Goal: Task Accomplishment & Management: Complete application form

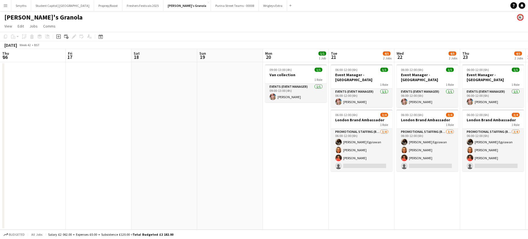
scroll to position [0, 211]
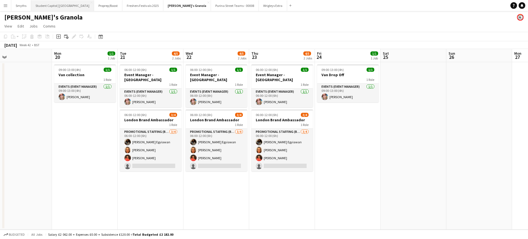
click at [58, 7] on button "Student Capitol | [GEOGRAPHIC_DATA] Close" at bounding box center [62, 5] width 63 height 11
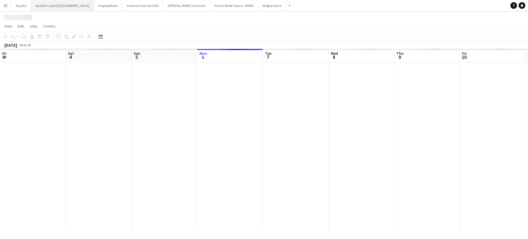
scroll to position [0, 131]
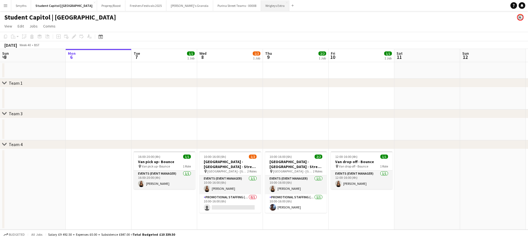
drag, startPoint x: 242, startPoint y: 12, endPoint x: 240, endPoint y: 9, distance: 3.2
click at [241, 11] on div "Student Capitol | [GEOGRAPHIC_DATA]" at bounding box center [264, 16] width 528 height 10
click at [261, 7] on button "Wrigleys Extra Close" at bounding box center [275, 5] width 28 height 11
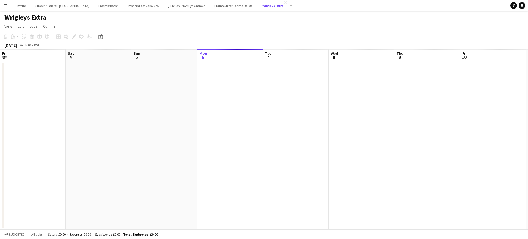
scroll to position [0, 131]
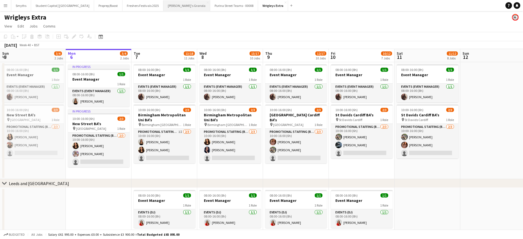
click at [163, 9] on button "[PERSON_NAME]'s Granola Close" at bounding box center [186, 5] width 47 height 11
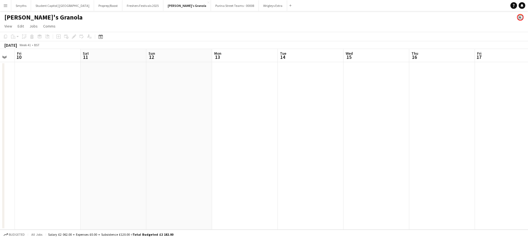
drag, startPoint x: 413, startPoint y: 118, endPoint x: 410, endPoint y: 120, distance: 3.3
click at [90, 121] on app-calendar-viewport "Tue 7 Wed 8 Thu 9 Fri 10 Sat 11 Sun 12 Mon 13 Tue 14 Wed 15 Thu 16 Fri 17 Sat 1…" at bounding box center [264, 139] width 528 height 181
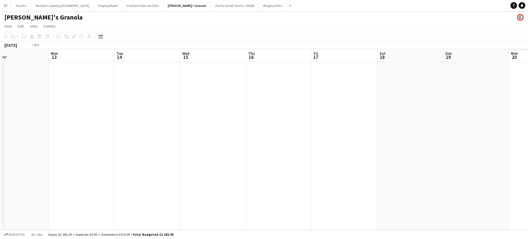
drag, startPoint x: 217, startPoint y: 125, endPoint x: 301, endPoint y: 125, distance: 84.2
click at [74, 125] on app-calendar-viewport "Thu 9 Fri 10 Sat 11 Sun 12 Mon 13 Tue 14 Wed 15 Thu 16 Fri 17 Sat 18 Sun 19 Mon…" at bounding box center [264, 139] width 528 height 181
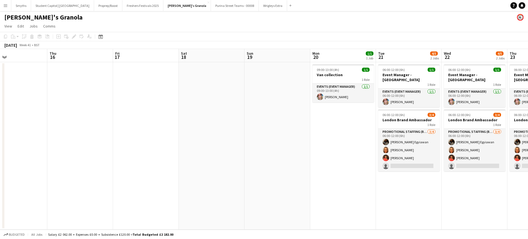
scroll to position [0, 163]
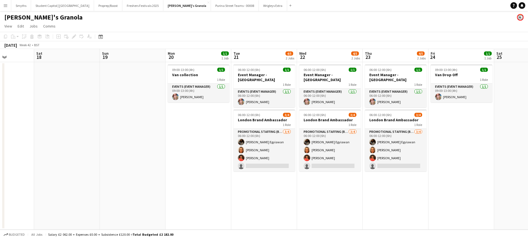
drag, startPoint x: 226, startPoint y: 132, endPoint x: 223, endPoint y: 133, distance: 2.8
click at [223, 133] on app-calendar-viewport "Wed 15 Thu 16 Fri 17 Sat 18 Sun 19 Mon 20 1/1 1 Job Tue 21 4/5 2 Jobs Wed 22 4/…" at bounding box center [264, 139] width 528 height 181
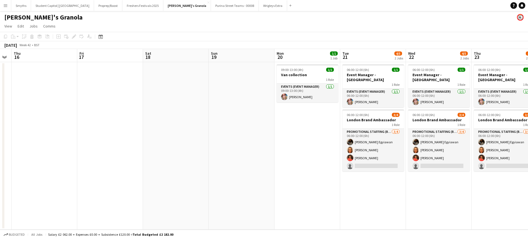
scroll to position [0, 156]
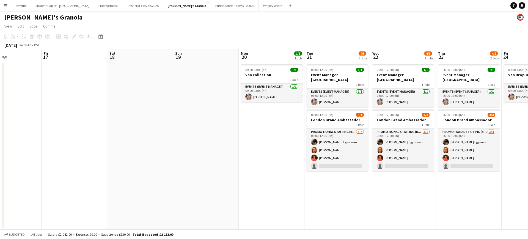
drag, startPoint x: 124, startPoint y: 128, endPoint x: 133, endPoint y: 129, distance: 9.4
click at [133, 129] on app-calendar-viewport "Tue 14 Wed 15 Thu 16 Fri 17 Sat 18 Sun 19 Mon 20 1/1 1 Job Tue 21 4/5 2 Jobs We…" at bounding box center [264, 139] width 528 height 181
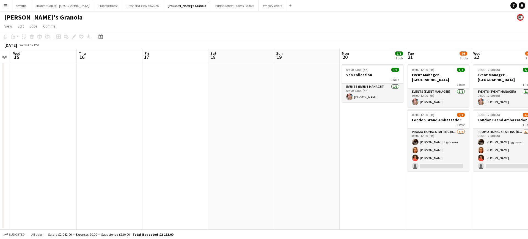
click at [225, 89] on app-calendar-viewport "Mon 13 Tue 14 Wed 15 Thu 16 Fri 17 Sat 18 Sun 19 Mon 20 1/1 1 Job Tue 21 4/5 2 …" at bounding box center [264, 139] width 528 height 181
click at [259, 9] on button "Wrigleys Extra Close" at bounding box center [273, 5] width 28 height 11
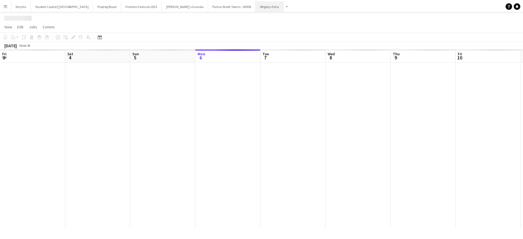
scroll to position [0, 131]
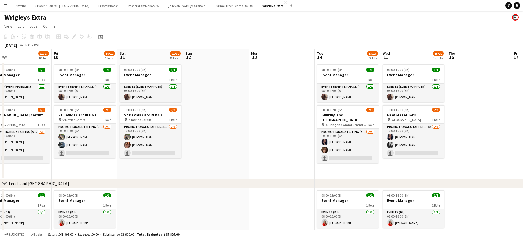
drag, startPoint x: 465, startPoint y: 115, endPoint x: 173, endPoint y: 138, distance: 292.8
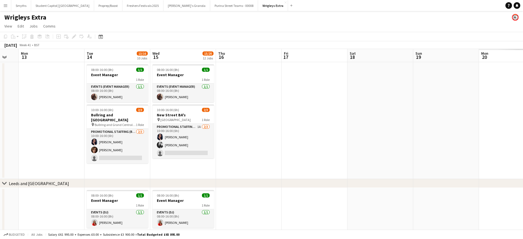
drag, startPoint x: 428, startPoint y: 137, endPoint x: 213, endPoint y: 138, distance: 215.1
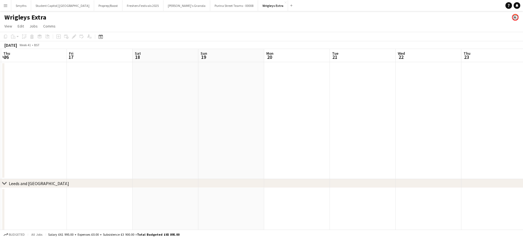
drag, startPoint x: 362, startPoint y: 136, endPoint x: 199, endPoint y: 136, distance: 162.6
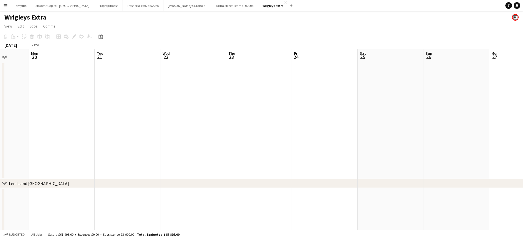
drag, startPoint x: 153, startPoint y: 129, endPoint x: 119, endPoint y: 127, distance: 34.2
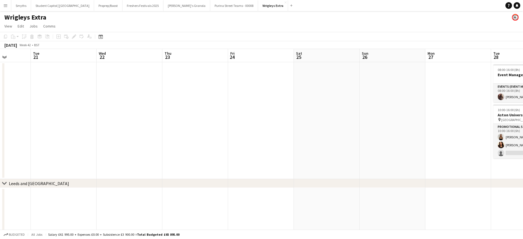
scroll to position [0, 203]
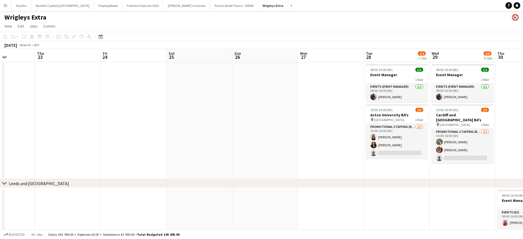
drag, startPoint x: 205, startPoint y: 130, endPoint x: 291, endPoint y: 124, distance: 86.3
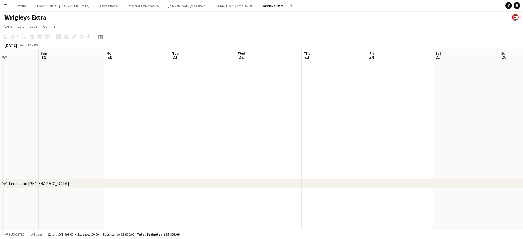
drag, startPoint x: 159, startPoint y: 123, endPoint x: 306, endPoint y: 127, distance: 146.7
drag, startPoint x: 131, startPoint y: 124, endPoint x: 280, endPoint y: 128, distance: 149.7
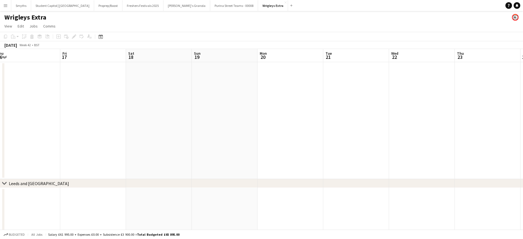
scroll to position [0, 216]
drag, startPoint x: 111, startPoint y: 114, endPoint x: 150, endPoint y: 121, distance: 40.3
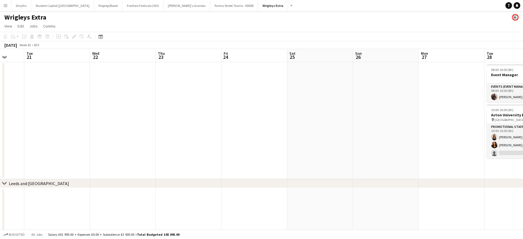
scroll to position [0, 173]
drag, startPoint x: 361, startPoint y: 122, endPoint x: 117, endPoint y: 126, distance: 243.5
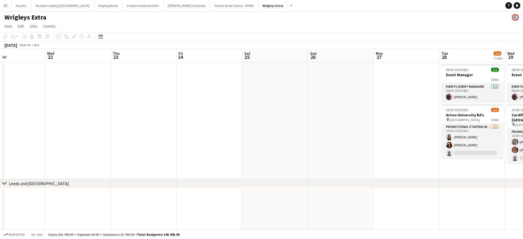
scroll to position [0, 172]
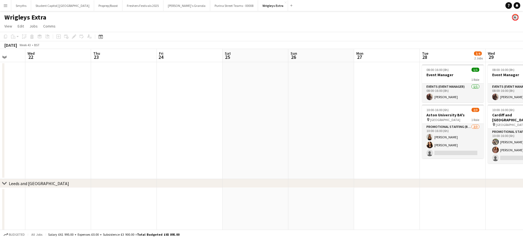
drag, startPoint x: 344, startPoint y: 120, endPoint x: 280, endPoint y: 118, distance: 64.4
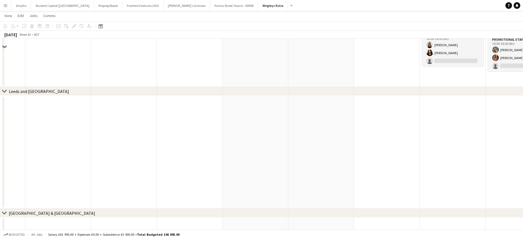
scroll to position [103, 0]
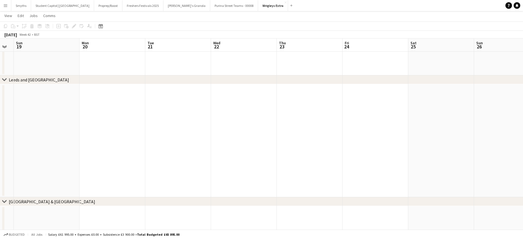
drag, startPoint x: 346, startPoint y: 148, endPoint x: 305, endPoint y: 144, distance: 41.2
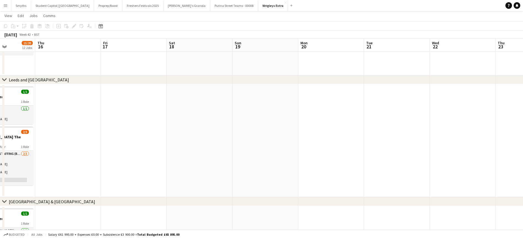
drag, startPoint x: 436, startPoint y: 130, endPoint x: 203, endPoint y: 134, distance: 233.6
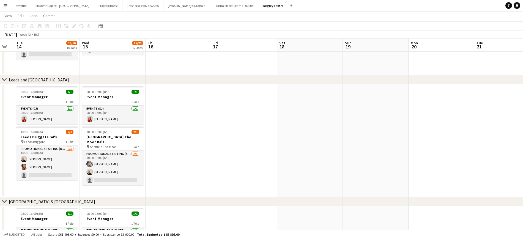
drag, startPoint x: 203, startPoint y: 134, endPoint x: 375, endPoint y: 131, distance: 172.5
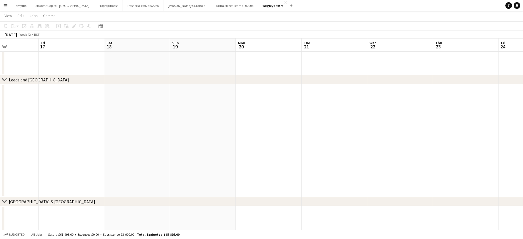
drag, startPoint x: 373, startPoint y: 131, endPoint x: 162, endPoint y: 123, distance: 210.9
drag, startPoint x: 423, startPoint y: 130, endPoint x: 248, endPoint y: 131, distance: 175.0
drag, startPoint x: 424, startPoint y: 136, endPoint x: 269, endPoint y: 128, distance: 155.6
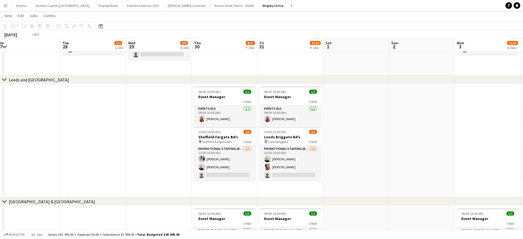
drag, startPoint x: 223, startPoint y: 137, endPoint x: 396, endPoint y: 136, distance: 173.3
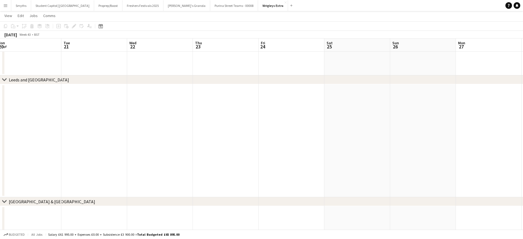
drag, startPoint x: 350, startPoint y: 135, endPoint x: 366, endPoint y: 134, distance: 16.0
drag, startPoint x: 193, startPoint y: 132, endPoint x: 329, endPoint y: 132, distance: 135.9
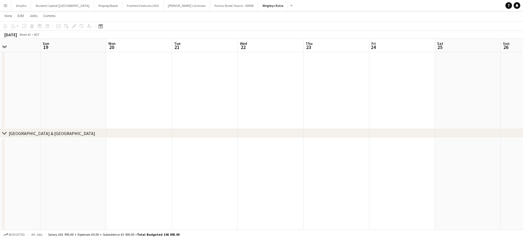
scroll to position [172, 0]
drag, startPoint x: 318, startPoint y: 143, endPoint x: 322, endPoint y: 125, distance: 18.2
click at [322, 125] on app-calendar-viewport "Thu 16 Fri 17 Sat 18 Sun 19 Mon 20 Tue 21 Wed 22 Thu 23 Fri 24 Sat 25 Sun 26 Mo…" at bounding box center [261, 229] width 523 height 758
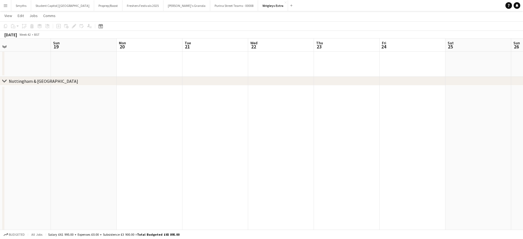
scroll to position [550, 0]
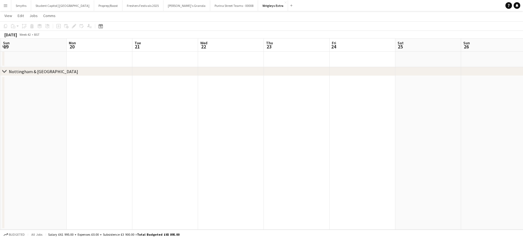
drag, startPoint x: 291, startPoint y: 155, endPoint x: 366, endPoint y: 156, distance: 75.7
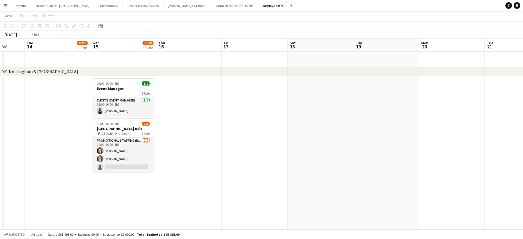
scroll to position [0, 169]
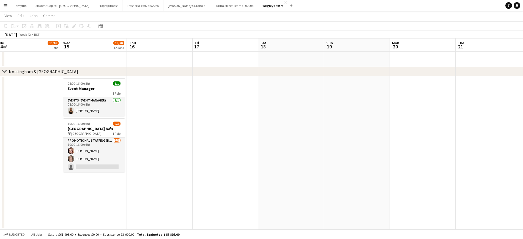
drag, startPoint x: 135, startPoint y: 143, endPoint x: 401, endPoint y: 147, distance: 265.8
drag, startPoint x: 295, startPoint y: 151, endPoint x: 277, endPoint y: 150, distance: 17.9
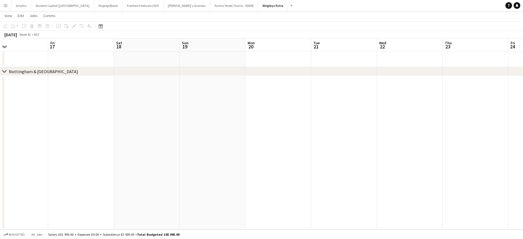
drag, startPoint x: 206, startPoint y: 147, endPoint x: 287, endPoint y: 147, distance: 80.6
drag, startPoint x: 259, startPoint y: 149, endPoint x: 400, endPoint y: 150, distance: 141.1
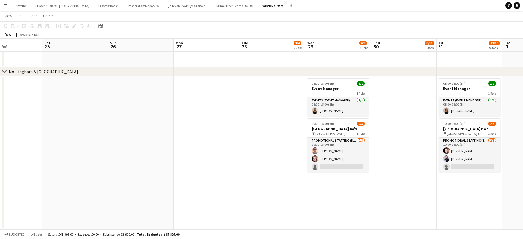
click at [257, 152] on app-date-cell at bounding box center [272, 153] width 66 height 154
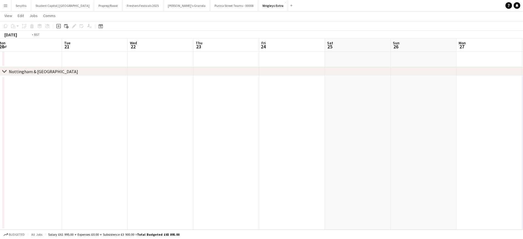
drag, startPoint x: 56, startPoint y: 142, endPoint x: 294, endPoint y: 139, distance: 238.0
drag, startPoint x: 165, startPoint y: 160, endPoint x: 391, endPoint y: 147, distance: 225.9
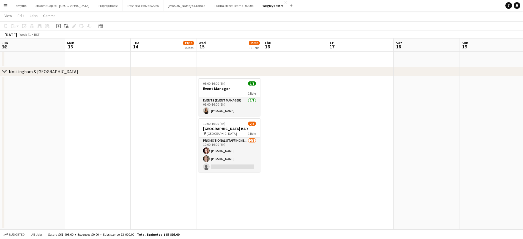
drag, startPoint x: 190, startPoint y: 142, endPoint x: 470, endPoint y: 147, distance: 280.4
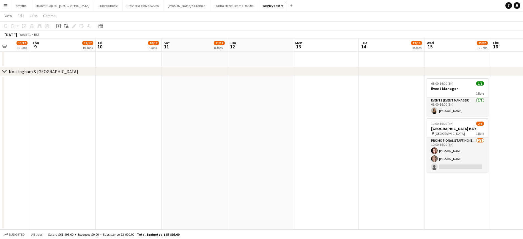
drag, startPoint x: 100, startPoint y: 152, endPoint x: 324, endPoint y: 147, distance: 224.5
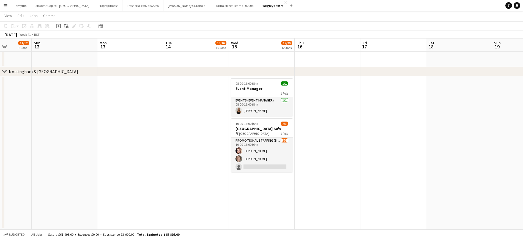
scroll to position [0, 166]
drag, startPoint x: 442, startPoint y: 180, endPoint x: 281, endPoint y: 179, distance: 161.2
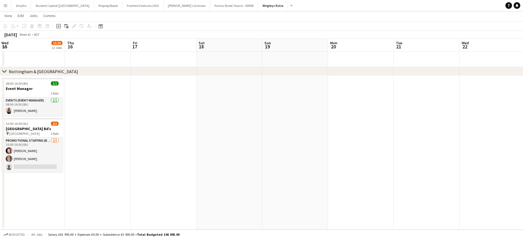
drag, startPoint x: 463, startPoint y: 172, endPoint x: 234, endPoint y: 174, distance: 229.2
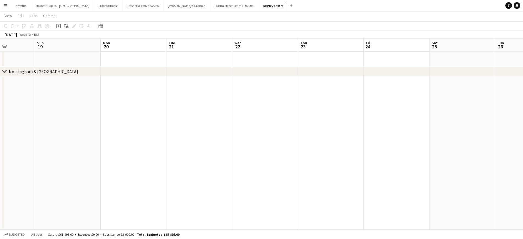
drag, startPoint x: 429, startPoint y: 164, endPoint x: 247, endPoint y: 168, distance: 181.4
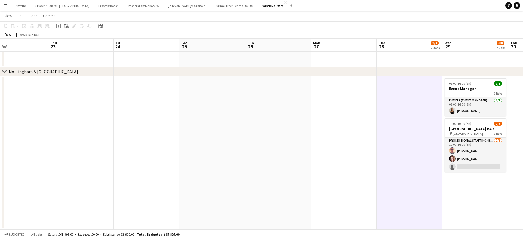
drag, startPoint x: 393, startPoint y: 152, endPoint x: 142, endPoint y: 176, distance: 251.8
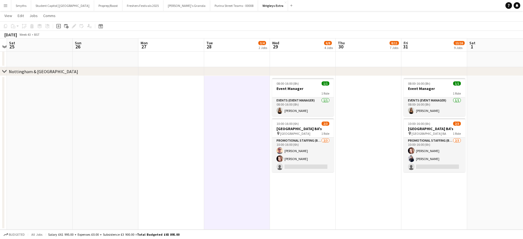
drag, startPoint x: 248, startPoint y: 162, endPoint x: 76, endPoint y: 180, distance: 173.4
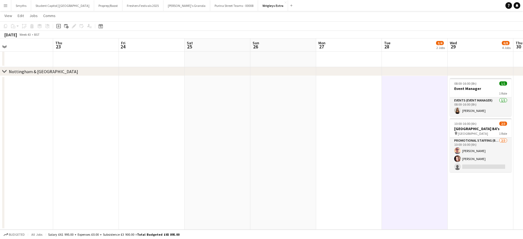
drag, startPoint x: 226, startPoint y: 153, endPoint x: 213, endPoint y: 146, distance: 14.8
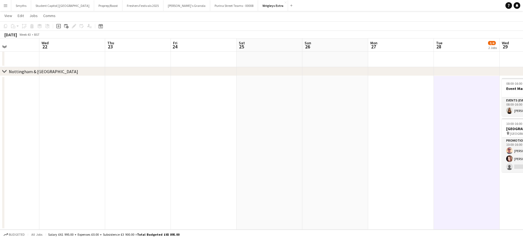
scroll to position [0, 133]
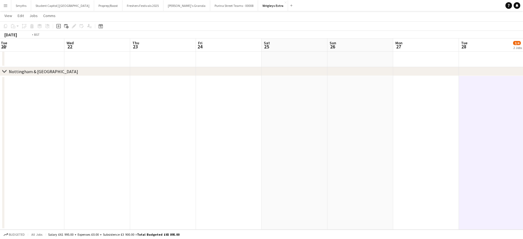
drag, startPoint x: 224, startPoint y: 164, endPoint x: 399, endPoint y: 180, distance: 175.5
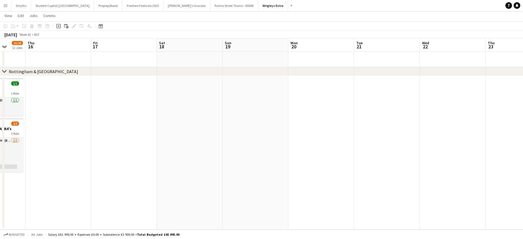
drag, startPoint x: 249, startPoint y: 94, endPoint x: 275, endPoint y: 90, distance: 27.0
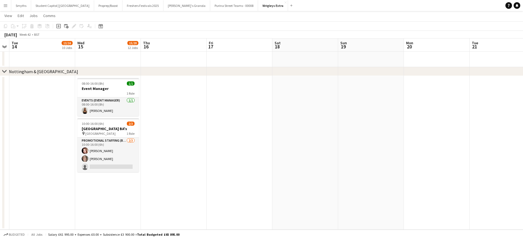
scroll to position [0, 114]
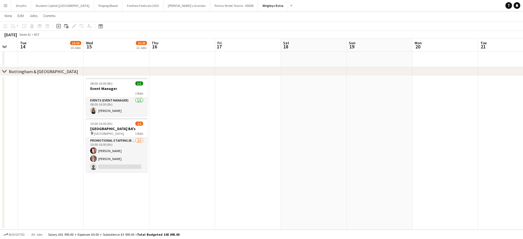
drag, startPoint x: 233, startPoint y: 147, endPoint x: 242, endPoint y: 145, distance: 8.7
click at [53, 9] on button "Student Capitol | [GEOGRAPHIC_DATA] Close" at bounding box center [62, 5] width 63 height 11
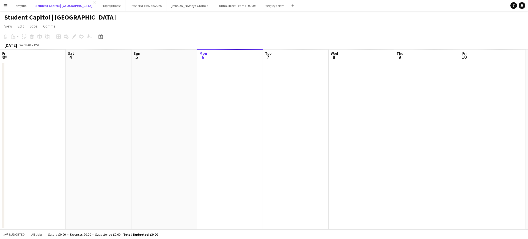
scroll to position [0, 131]
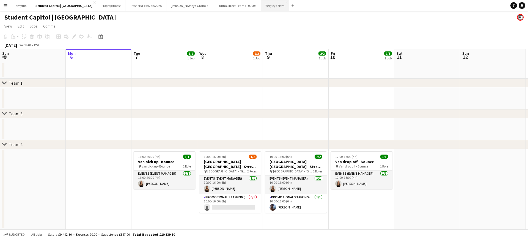
click at [261, 4] on button "Wrigleys Extra Close" at bounding box center [275, 5] width 28 height 11
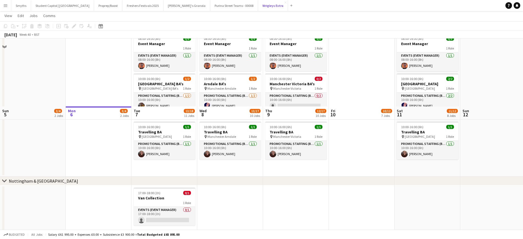
scroll to position [509, 0]
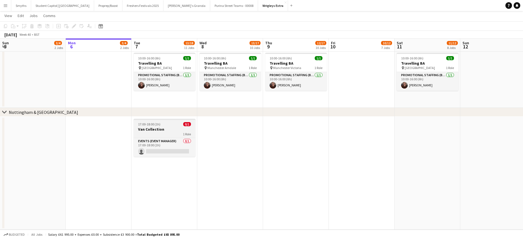
click at [154, 129] on h3 "Van Collection" at bounding box center [165, 129] width 62 height 5
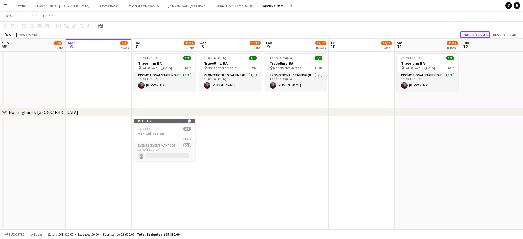
click at [469, 35] on button "Publish 1 job" at bounding box center [474, 34] width 29 height 7
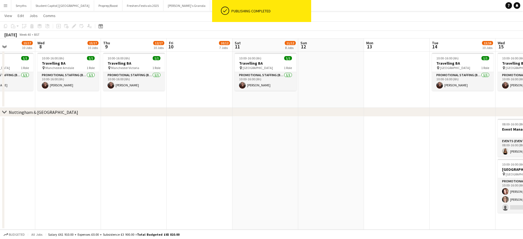
drag, startPoint x: 410, startPoint y: 159, endPoint x: 189, endPoint y: 163, distance: 220.9
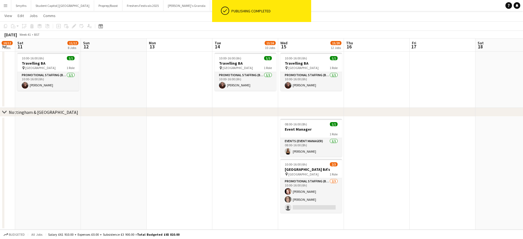
scroll to position [0, 184]
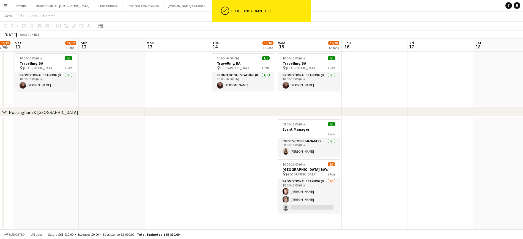
drag, startPoint x: 328, startPoint y: 158, endPoint x: 174, endPoint y: 153, distance: 153.9
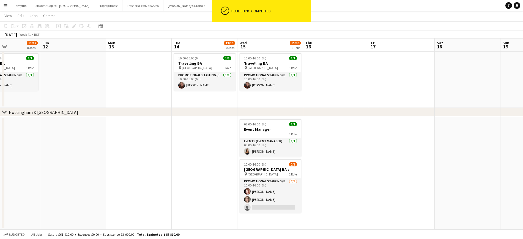
drag, startPoint x: 392, startPoint y: 154, endPoint x: 288, endPoint y: 150, distance: 104.3
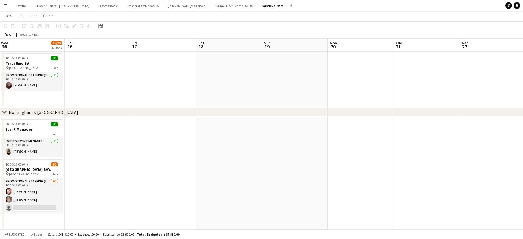
scroll to position [0, 200]
drag, startPoint x: 331, startPoint y: 150, endPoint x: 157, endPoint y: 169, distance: 175.5
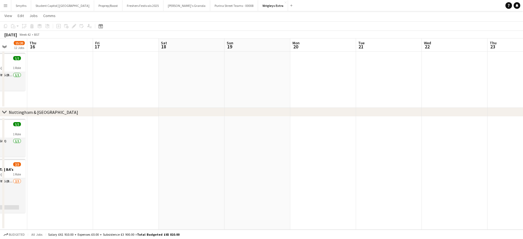
drag, startPoint x: 268, startPoint y: 154, endPoint x: 236, endPoint y: 152, distance: 32.0
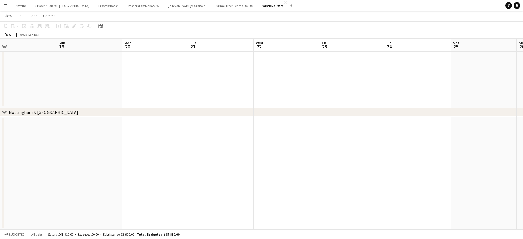
drag, startPoint x: 354, startPoint y: 158, endPoint x: 195, endPoint y: 174, distance: 159.5
drag, startPoint x: 330, startPoint y: 152, endPoint x: 248, endPoint y: 161, distance: 81.9
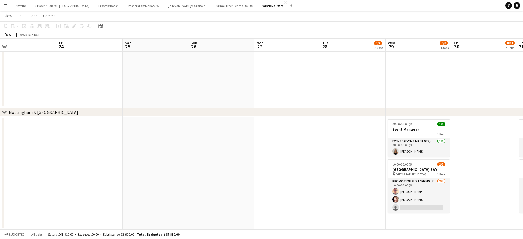
drag, startPoint x: 264, startPoint y: 169, endPoint x: 251, endPoint y: 171, distance: 13.6
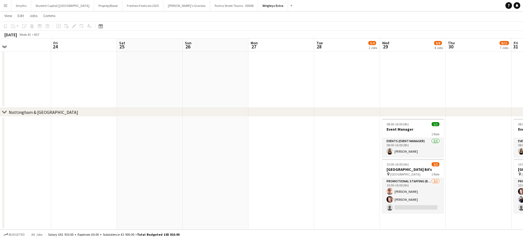
scroll to position [0, 169]
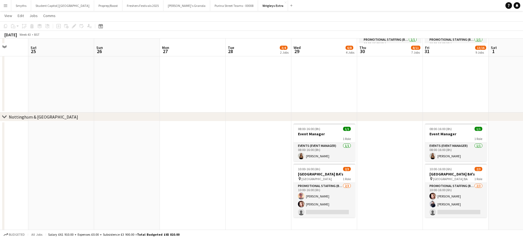
scroll to position [509, 0]
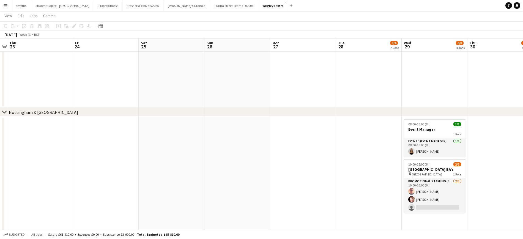
drag, startPoint x: 152, startPoint y: 192, endPoint x: 293, endPoint y: 174, distance: 141.7
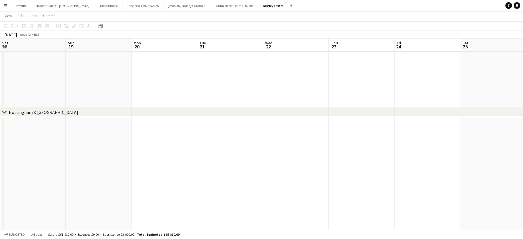
drag, startPoint x: 165, startPoint y: 169, endPoint x: 213, endPoint y: 164, distance: 48.2
drag, startPoint x: 189, startPoint y: 164, endPoint x: 289, endPoint y: 159, distance: 100.5
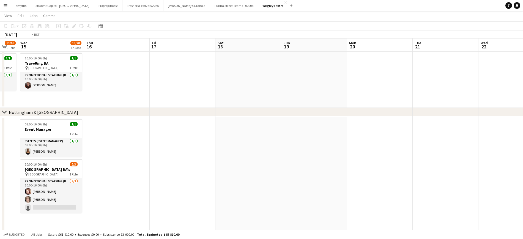
scroll to position [0, 168]
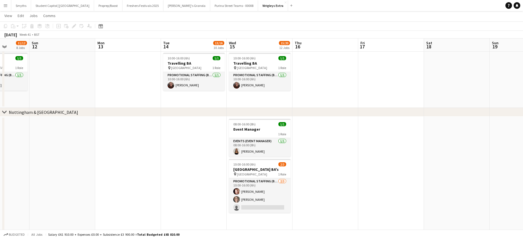
drag, startPoint x: 29, startPoint y: 175, endPoint x: 233, endPoint y: 165, distance: 204.4
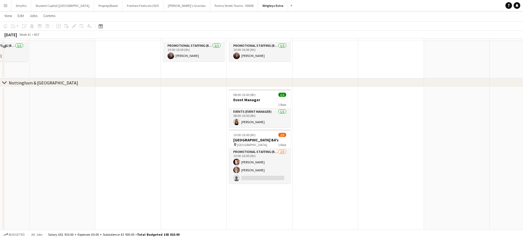
scroll to position [544, 0]
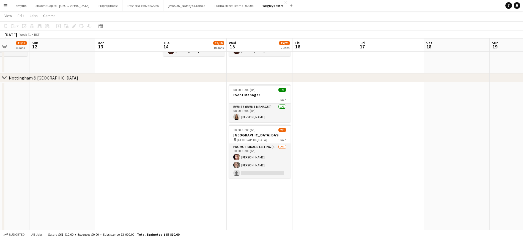
click at [128, 156] on app-date-cell at bounding box center [128, 159] width 66 height 154
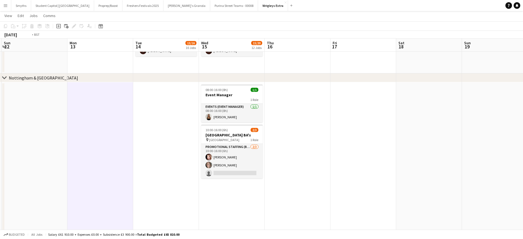
drag, startPoint x: 330, startPoint y: 126, endPoint x: 292, endPoint y: 137, distance: 39.0
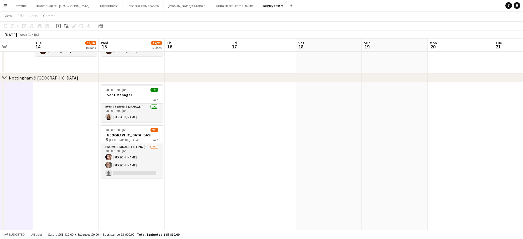
drag, startPoint x: 415, startPoint y: 141, endPoint x: 290, endPoint y: 150, distance: 126.1
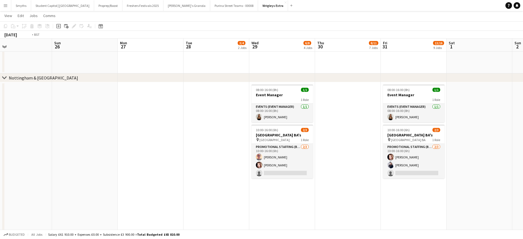
drag, startPoint x: 319, startPoint y: 159, endPoint x: 141, endPoint y: 151, distance: 177.6
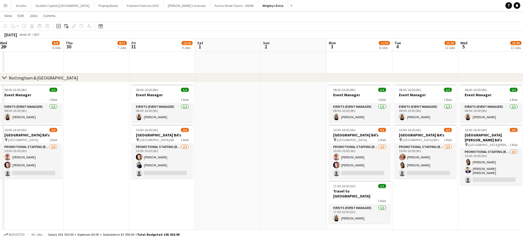
drag, startPoint x: 129, startPoint y: 159, endPoint x: 131, endPoint y: 154, distance: 5.1
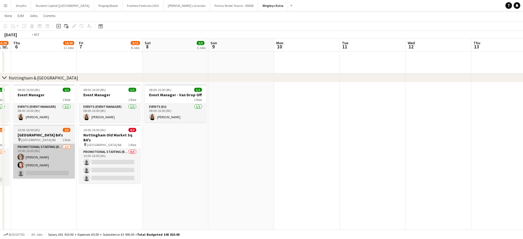
drag, startPoint x: 161, startPoint y: 164, endPoint x: 303, endPoint y: 163, distance: 141.4
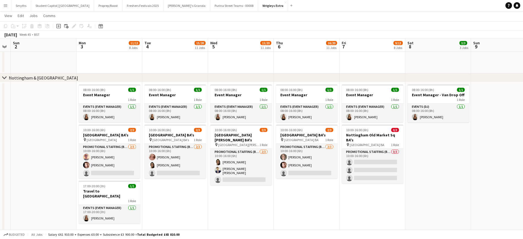
scroll to position [0, 123]
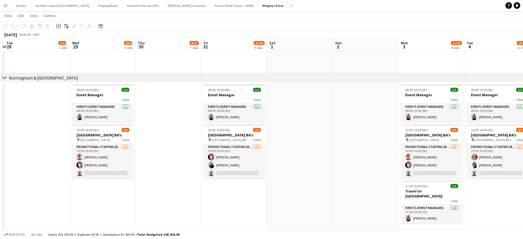
drag, startPoint x: 192, startPoint y: 146, endPoint x: 326, endPoint y: 141, distance: 134.4
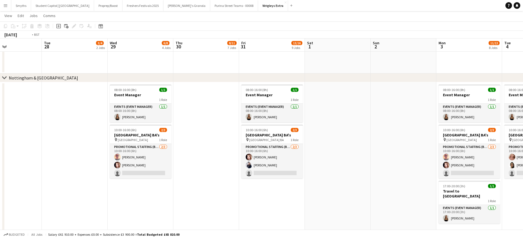
drag, startPoint x: 143, startPoint y: 155, endPoint x: 312, endPoint y: 154, distance: 169.2
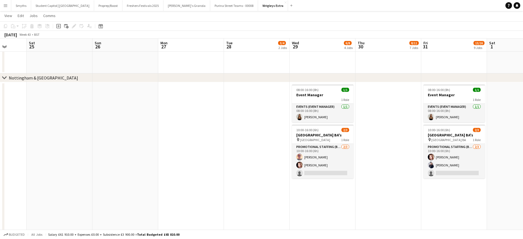
scroll to position [0, 170]
drag, startPoint x: 171, startPoint y: 164, endPoint x: 223, endPoint y: 157, distance: 51.9
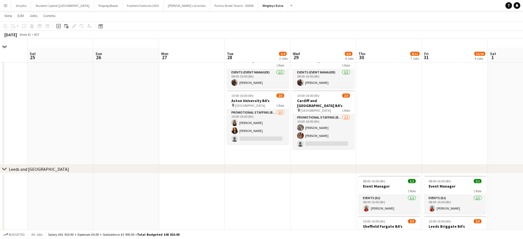
scroll to position [0, 0]
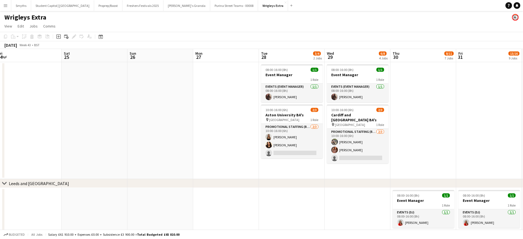
drag, startPoint x: 138, startPoint y: 101, endPoint x: 285, endPoint y: 100, distance: 146.9
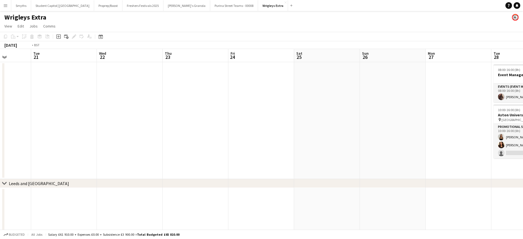
drag, startPoint x: 151, startPoint y: 119, endPoint x: 260, endPoint y: 116, distance: 109.3
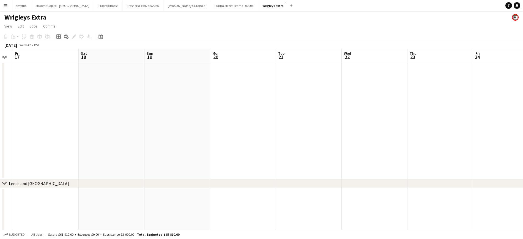
drag, startPoint x: 116, startPoint y: 121, endPoint x: 281, endPoint y: 118, distance: 165.1
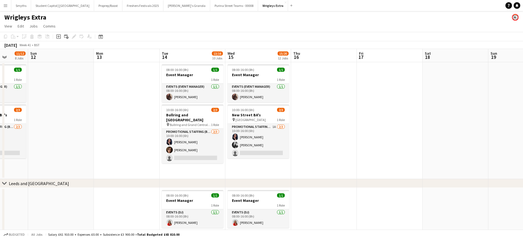
scroll to position [0, 128]
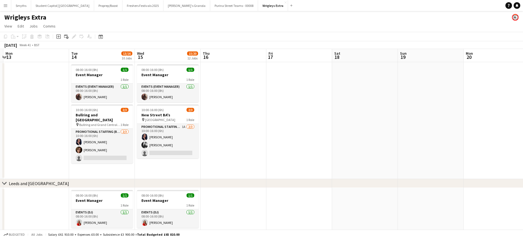
drag, startPoint x: 86, startPoint y: 128, endPoint x: 340, endPoint y: 116, distance: 253.7
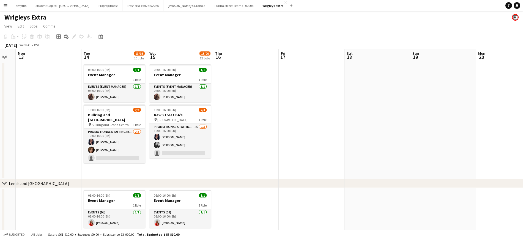
drag, startPoint x: 21, startPoint y: 103, endPoint x: 164, endPoint y: 104, distance: 142.5
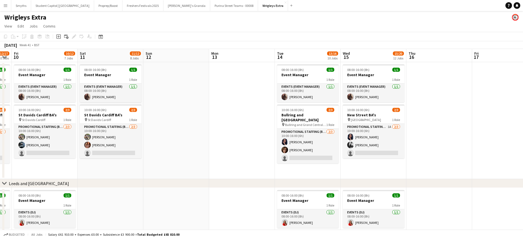
drag, startPoint x: 103, startPoint y: 116, endPoint x: 165, endPoint y: 103, distance: 63.2
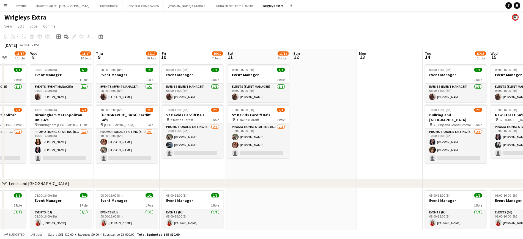
drag, startPoint x: 112, startPoint y: 141, endPoint x: 259, endPoint y: 128, distance: 148.2
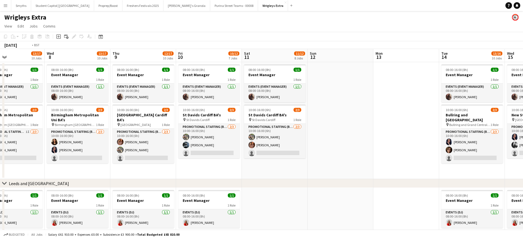
drag, startPoint x: 72, startPoint y: 149, endPoint x: 283, endPoint y: 125, distance: 212.6
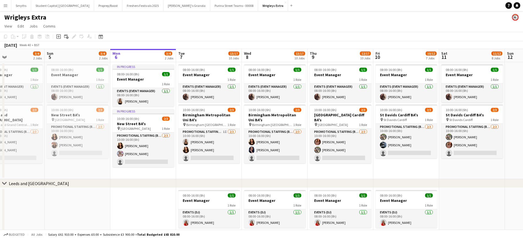
click at [152, 172] on app-date-cell "In progress 08:00-16:00 (8h) 1/1 Event Manager 1 Role Events (Event Manager) [D…" at bounding box center [143, 120] width 66 height 117
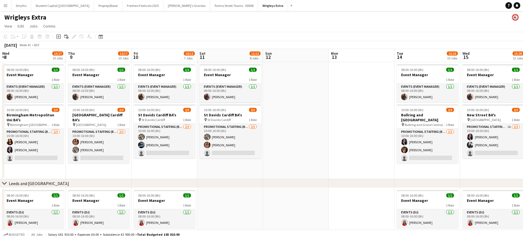
scroll to position [0, 212]
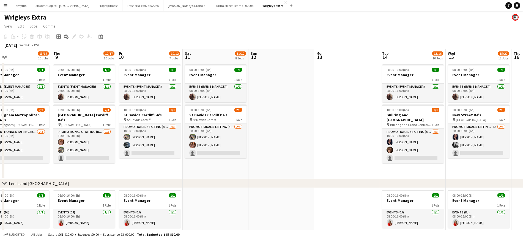
drag, startPoint x: 444, startPoint y: 126, endPoint x: 188, endPoint y: 141, distance: 256.9
click at [289, 111] on app-date-cell at bounding box center [281, 120] width 66 height 117
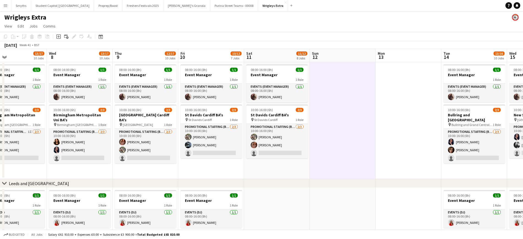
scroll to position [0, 163]
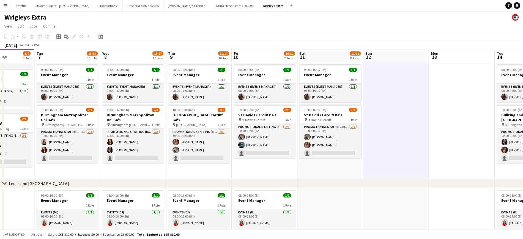
drag, startPoint x: 283, startPoint y: 108, endPoint x: 332, endPoint y: 95, distance: 50.6
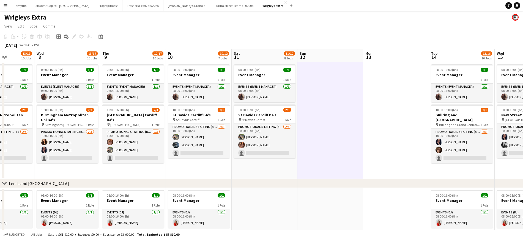
click at [315, 81] on app-date-cell at bounding box center [330, 120] width 66 height 117
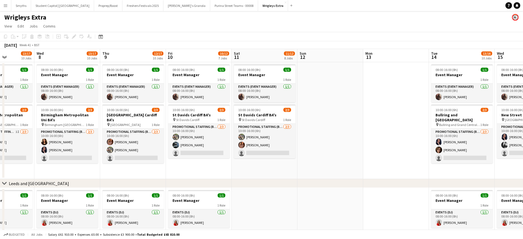
click at [322, 75] on app-date-cell at bounding box center [330, 120] width 66 height 117
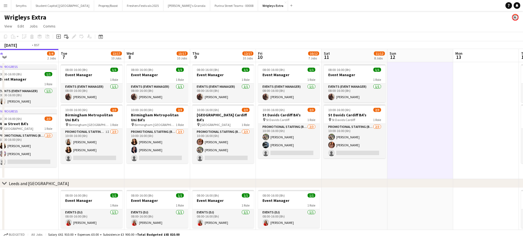
drag, startPoint x: 207, startPoint y: 92, endPoint x: 75, endPoint y: 110, distance: 133.8
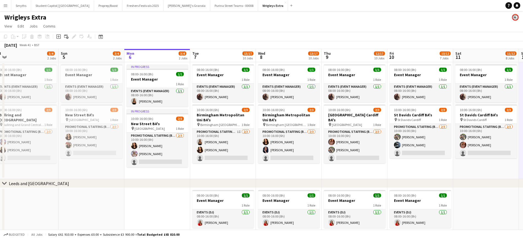
drag, startPoint x: 199, startPoint y: 101, endPoint x: 284, endPoint y: 96, distance: 84.9
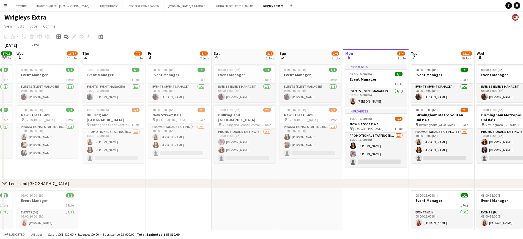
drag, startPoint x: 307, startPoint y: 102, endPoint x: 298, endPoint y: 103, distance: 9.1
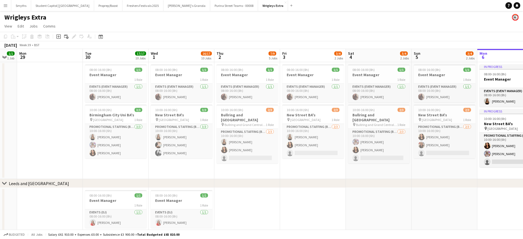
scroll to position [0, 203]
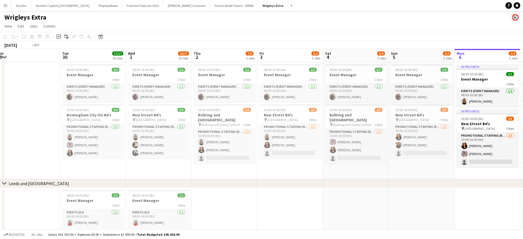
drag, startPoint x: 171, startPoint y: 106, endPoint x: 148, endPoint y: 110, distance: 22.5
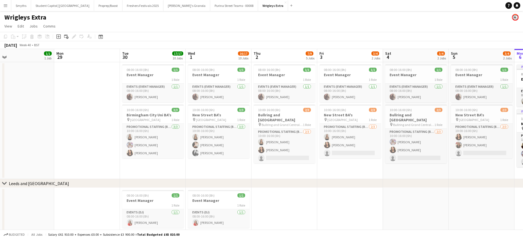
scroll to position [0, 137]
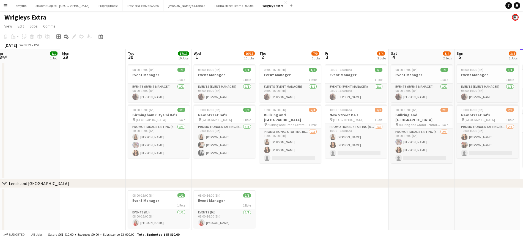
drag, startPoint x: 98, startPoint y: 168, endPoint x: 164, endPoint y: 167, distance: 65.8
click at [164, 167] on app-date-cell "08:00-16:00 (8h) 1/1 Event Manager 1 Role Events (Event Manager) [DATE] 08:00-1…" at bounding box center [159, 120] width 66 height 117
click at [58, 36] on icon at bounding box center [58, 36] width 2 height 2
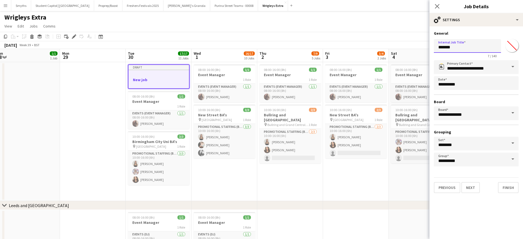
click at [446, 46] on input "*******" at bounding box center [467, 46] width 67 height 14
type input "*"
type input "**********"
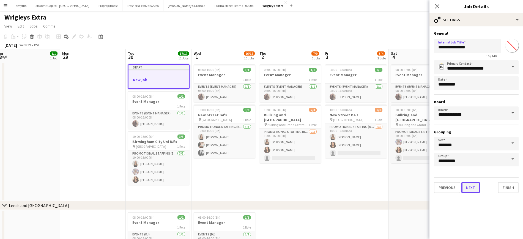
click at [473, 190] on button "Next" at bounding box center [470, 187] width 18 height 11
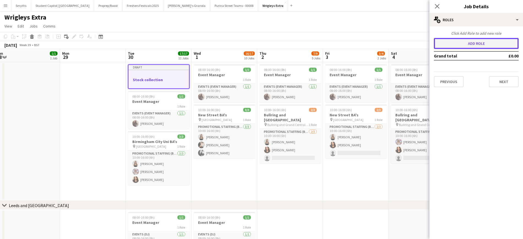
click at [469, 46] on button "Add role" at bounding box center [476, 43] width 85 height 11
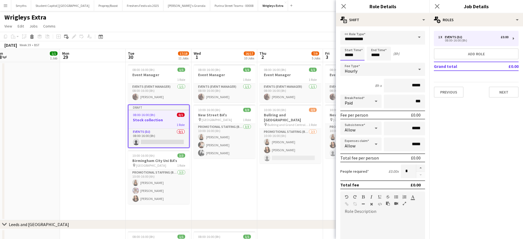
click at [351, 55] on input "*****" at bounding box center [352, 54] width 24 height 14
click at [357, 39] on input "**********" at bounding box center [382, 38] width 85 height 14
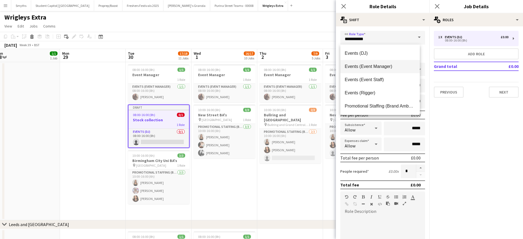
click at [387, 67] on span "Events (Event Manager)" at bounding box center [380, 66] width 71 height 5
type input "**********"
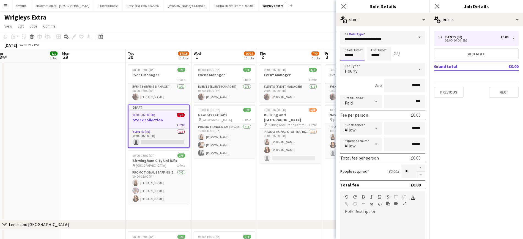
click at [355, 53] on input "*****" at bounding box center [352, 54] width 24 height 14
drag, startPoint x: 358, startPoint y: 55, endPoint x: 348, endPoint y: 45, distance: 13.4
click at [353, 51] on input "*****" at bounding box center [352, 54] width 24 height 14
click at [345, 44] on div at bounding box center [346, 44] width 11 height 6
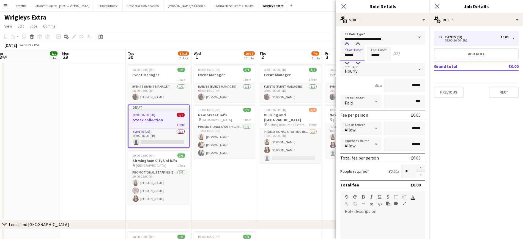
click at [345, 44] on div at bounding box center [346, 44] width 11 height 6
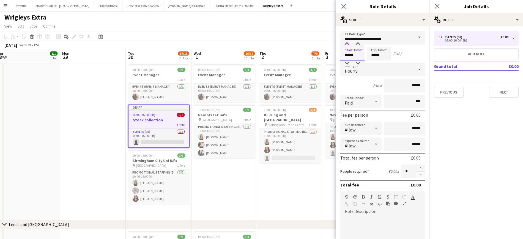
click at [345, 44] on div at bounding box center [346, 44] width 11 height 6
type input "*****"
click at [345, 44] on div at bounding box center [346, 44] width 11 height 6
click at [383, 56] on input "*****" at bounding box center [379, 54] width 24 height 14
click at [371, 62] on div at bounding box center [373, 64] width 11 height 6
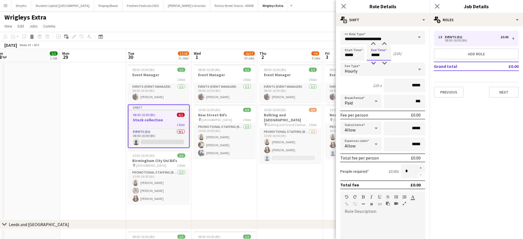
click at [371, 62] on div at bounding box center [373, 64] width 11 height 6
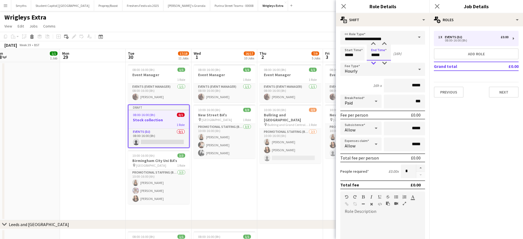
click at [371, 62] on div at bounding box center [373, 64] width 11 height 6
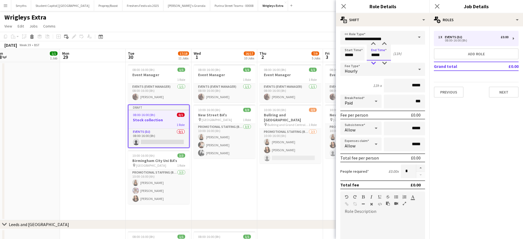
click at [371, 62] on div at bounding box center [373, 64] width 11 height 6
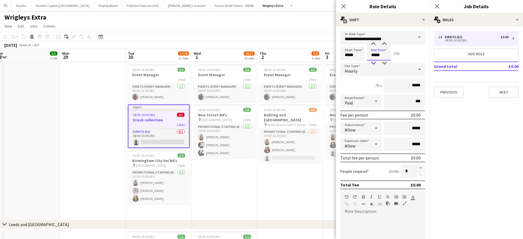
click at [371, 62] on div at bounding box center [373, 64] width 11 height 6
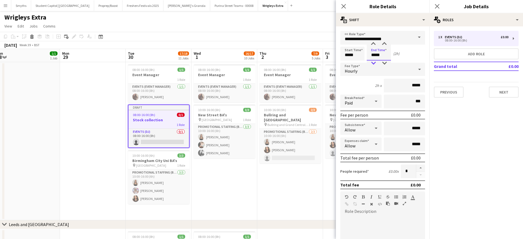
click at [371, 62] on div at bounding box center [373, 64] width 11 height 6
click at [415, 56] on div "Start Time ***** End Time ***** (1h)" at bounding box center [382, 54] width 85 height 14
click at [378, 54] on input "*****" at bounding box center [379, 54] width 24 height 14
type input "*****"
click at [374, 45] on div at bounding box center [373, 44] width 11 height 6
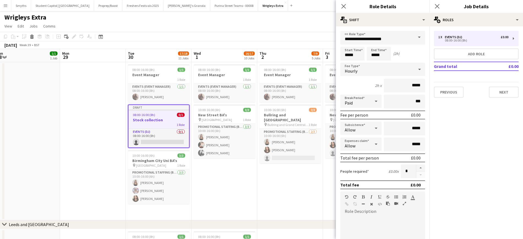
click at [419, 56] on div "Start Time ***** End Time ***** (2h)" at bounding box center [382, 54] width 85 height 14
click at [365, 101] on div "Paid" at bounding box center [355, 101] width 30 height 13
click at [359, 116] on span "Paid" at bounding box center [360, 116] width 30 height 5
click at [363, 72] on div "Hourly" at bounding box center [377, 69] width 74 height 13
click at [365, 98] on span "Fixed" at bounding box center [380, 98] width 71 height 5
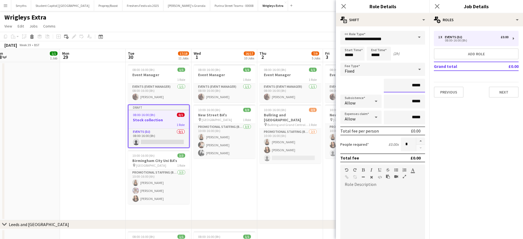
drag, startPoint x: 402, startPoint y: 86, endPoint x: 421, endPoint y: 84, distance: 19.0
click at [421, 84] on form "**********" at bounding box center [383, 174] width 94 height 287
type input "******"
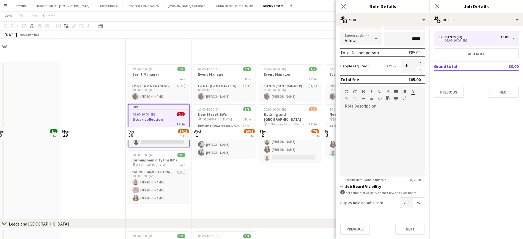
scroll to position [138, 0]
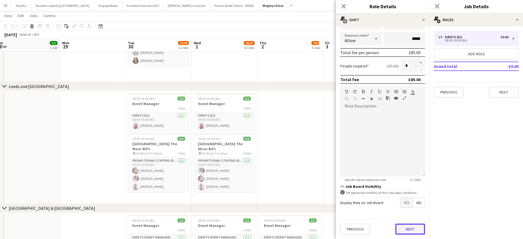
click at [398, 233] on button "Next" at bounding box center [410, 229] width 30 height 11
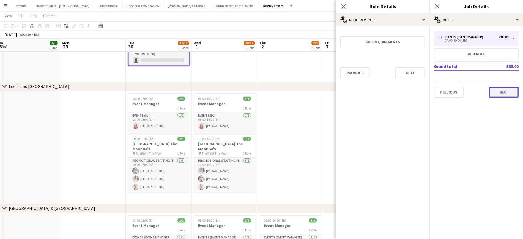
click at [496, 94] on button "Next" at bounding box center [504, 92] width 30 height 11
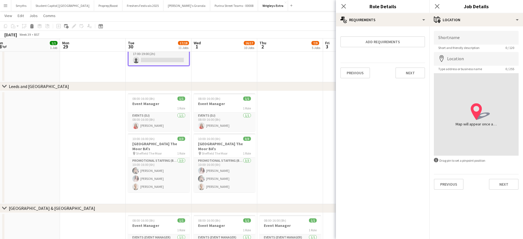
click at [285, 75] on app-date-cell "08:00-16:00 (8h) 1/1 Event Manager 1 Role Events (Event Manager) [DATE] 08:00-1…" at bounding box center [290, 3] width 66 height 158
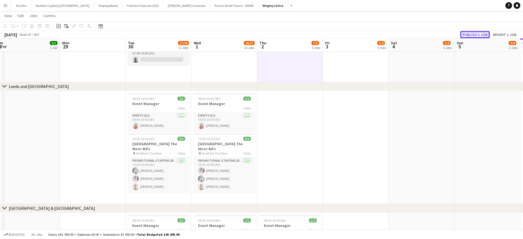
click at [471, 34] on button "Publish 1 job" at bounding box center [474, 34] width 29 height 7
